Goal: Find specific page/section: Find specific page/section

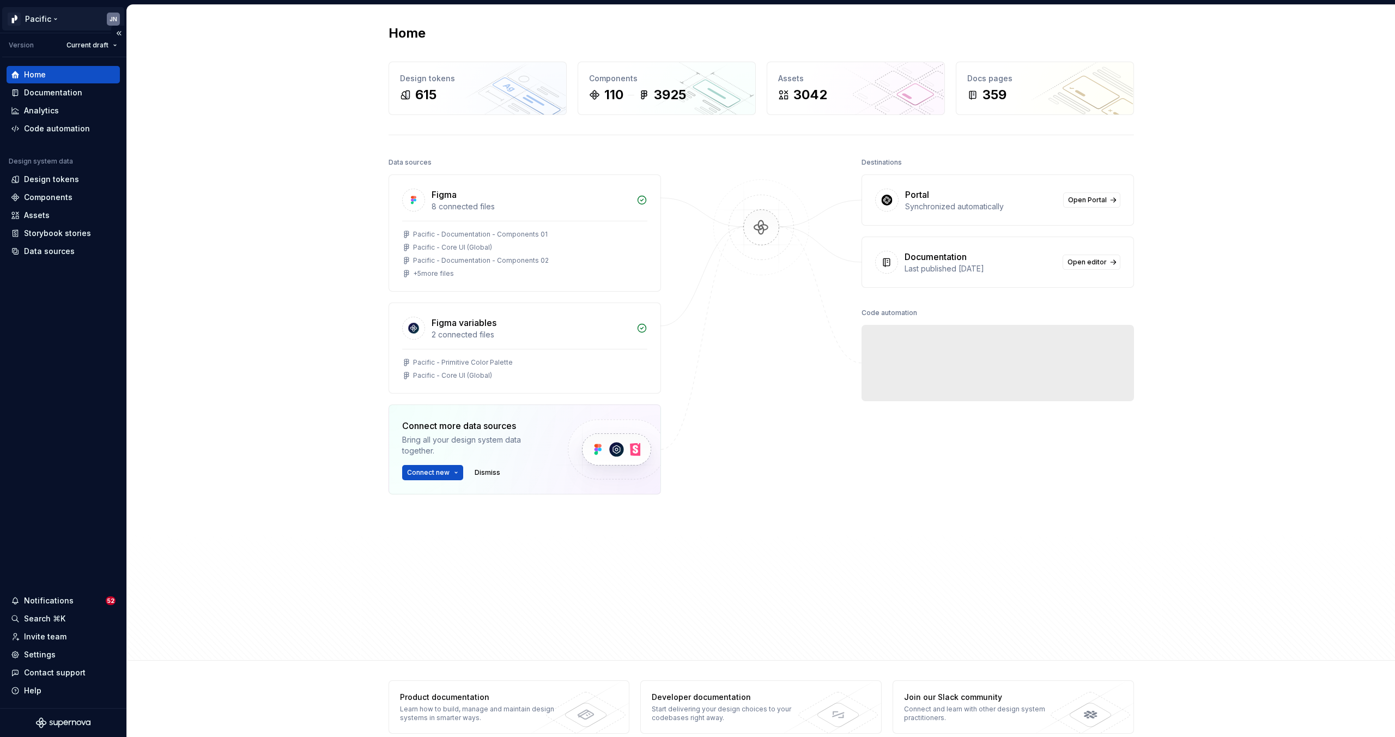
click at [35, 20] on html "Pacific JN Version Current draft Home Documentation Analytics Code automation D…" at bounding box center [697, 368] width 1395 height 737
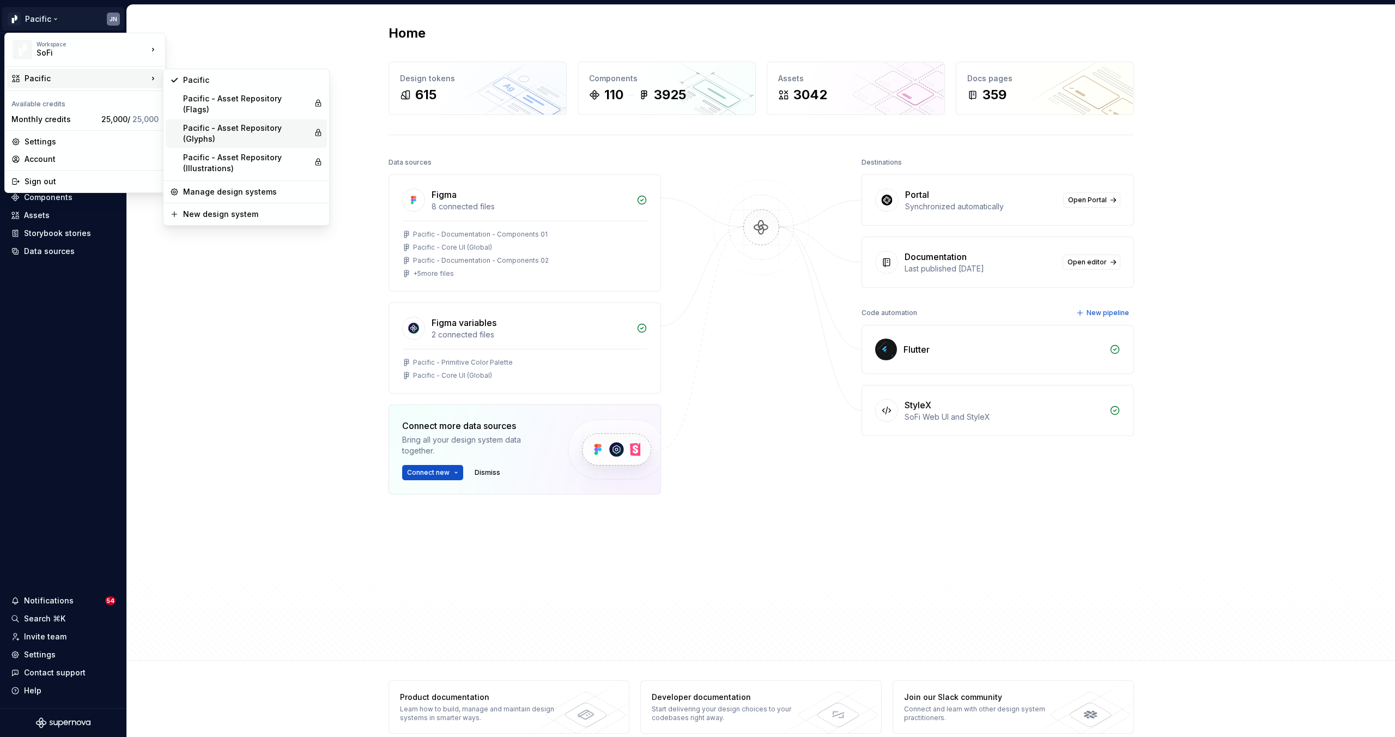
click at [234, 123] on div "Pacific - Asset Repository (Glyphs)" at bounding box center [246, 134] width 126 height 22
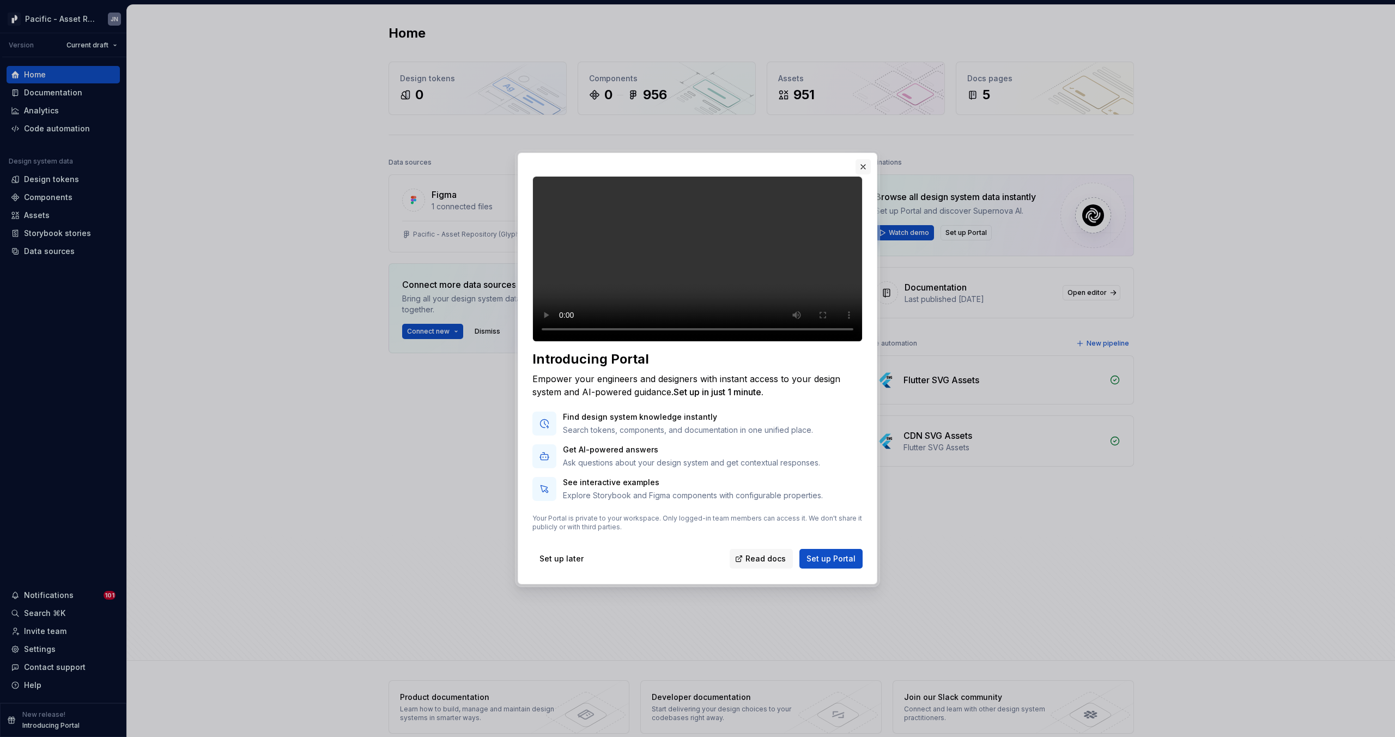
click at [864, 159] on button "button" at bounding box center [862, 166] width 15 height 15
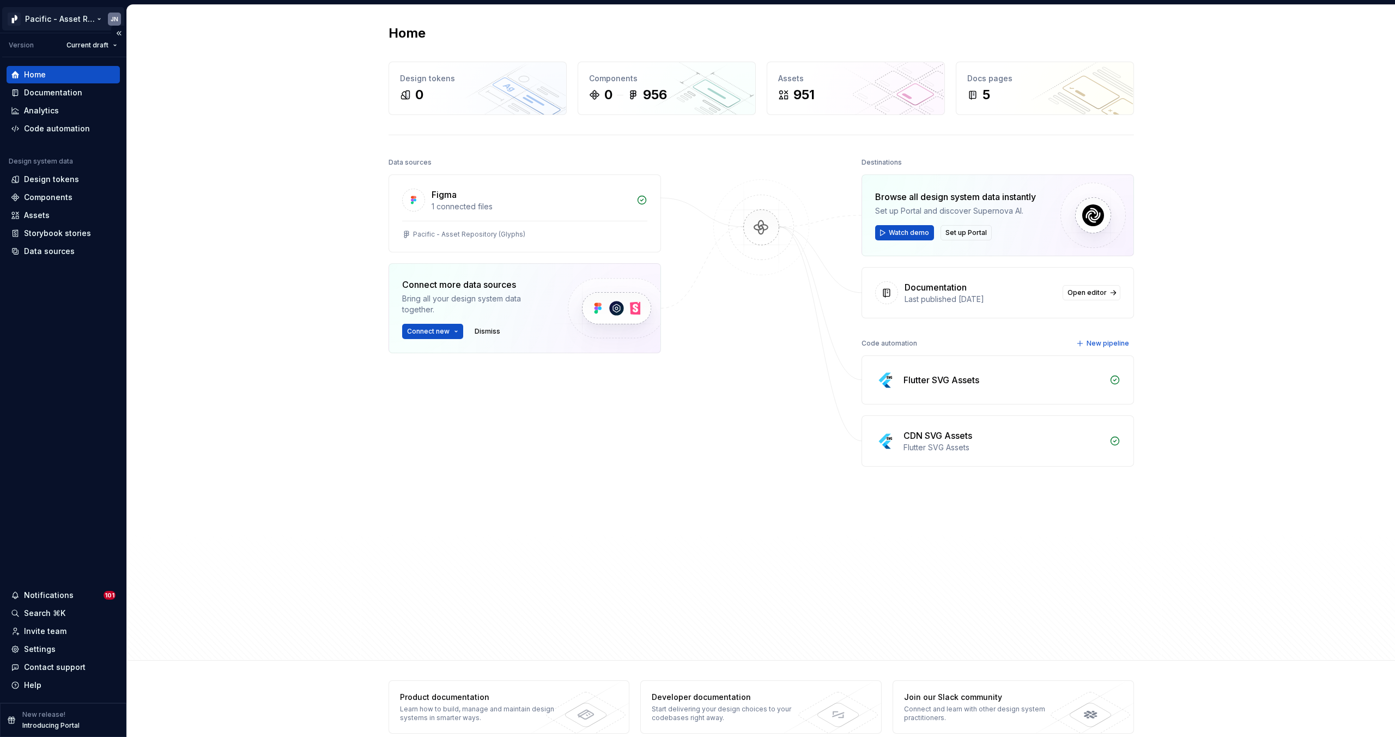
click at [44, 21] on html "Pacific - Asset Repository (Glyphs) JN Version Current draft Home Documentation…" at bounding box center [697, 368] width 1395 height 737
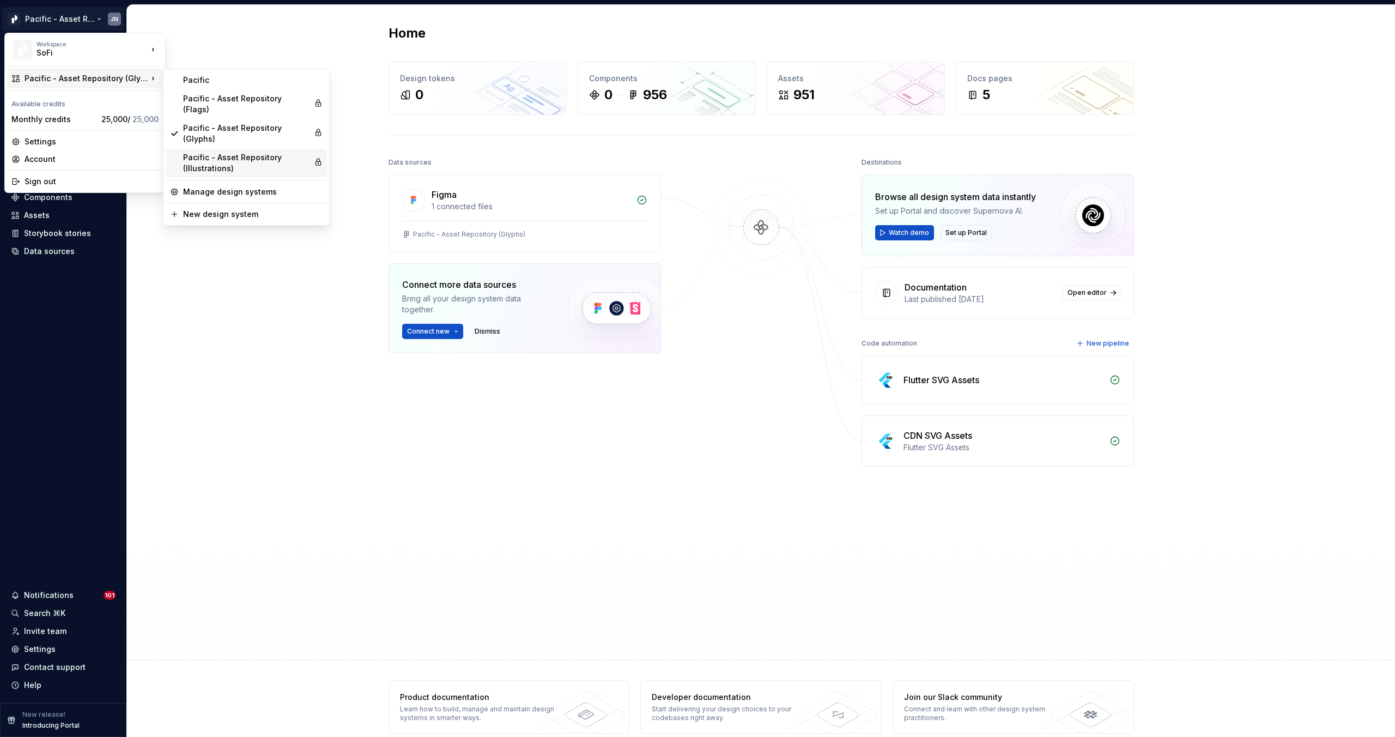
click at [239, 152] on div "Pacific - Asset Repository (Illustrations)" at bounding box center [246, 163] width 126 height 22
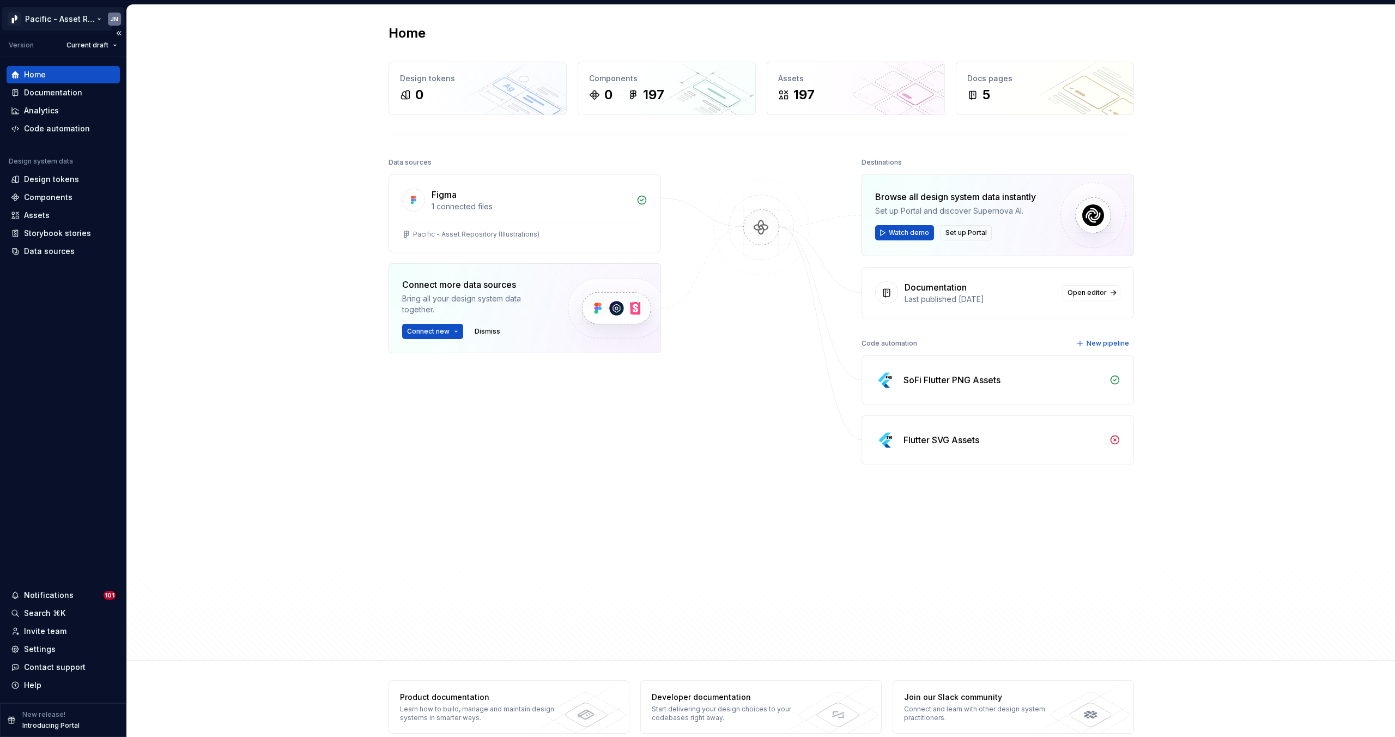
click at [70, 17] on html "Pacific - Asset Repository (Illustrations) JN Version Current draft Home Docume…" at bounding box center [697, 368] width 1395 height 737
click at [235, 260] on html "Pacific - Asset Repository (Illustrations) JN Version Current draft Home Docume…" at bounding box center [697, 368] width 1395 height 737
